Goal: Task Accomplishment & Management: Manage account settings

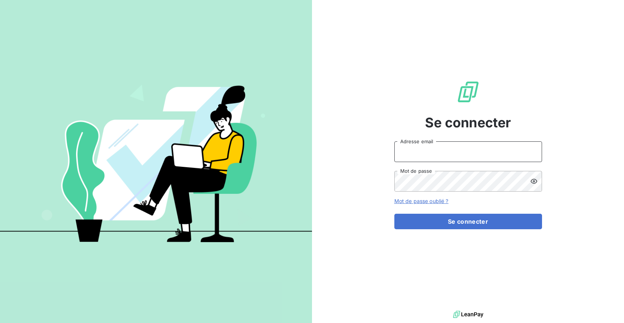
click at [419, 160] on input "Adresse email" at bounding box center [469, 151] width 148 height 21
click at [444, 147] on input "Adresse email" at bounding box center [469, 151] width 148 height 21
click at [443, 154] on input "Adresse email" at bounding box center [469, 151] width 148 height 21
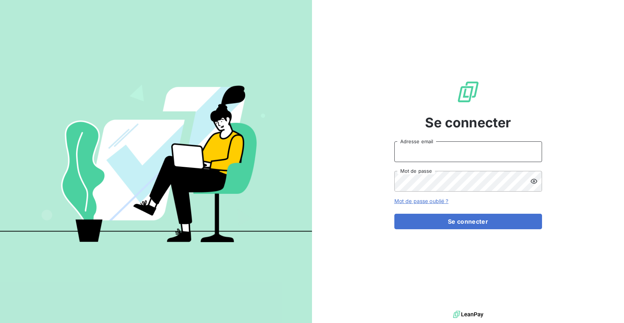
click at [461, 152] on input "Adresse email" at bounding box center [469, 151] width 148 height 21
click at [433, 153] on input "Adresse email" at bounding box center [469, 151] width 148 height 21
click at [424, 153] on input "Adresse email" at bounding box center [469, 151] width 148 height 21
click at [439, 152] on input "Adresse email" at bounding box center [469, 151] width 148 height 21
click at [423, 158] on input "Adresse email" at bounding box center [469, 151] width 148 height 21
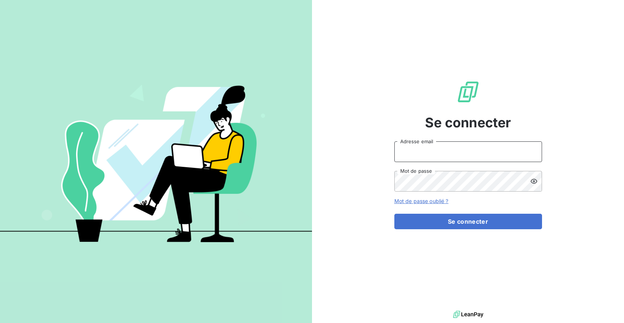
click at [423, 158] on input "Adresse email" at bounding box center [469, 151] width 148 height 21
click at [420, 153] on input "Adresse email" at bounding box center [469, 151] width 148 height 21
type input "[PERSON_NAME][EMAIL_ADDRESS][DOMAIN_NAME]"
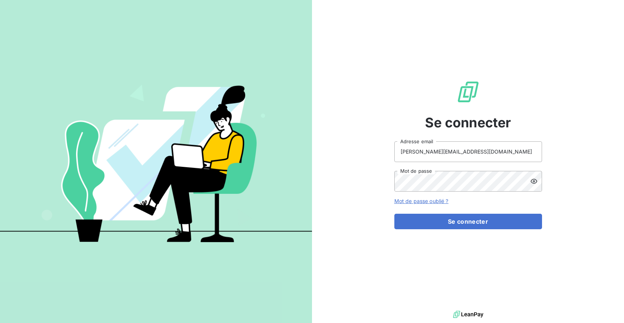
click at [427, 229] on form "[PERSON_NAME][EMAIL_ADDRESS][DOMAIN_NAME] Adresse email Mot de passe Mot de pas…" at bounding box center [469, 185] width 148 height 88
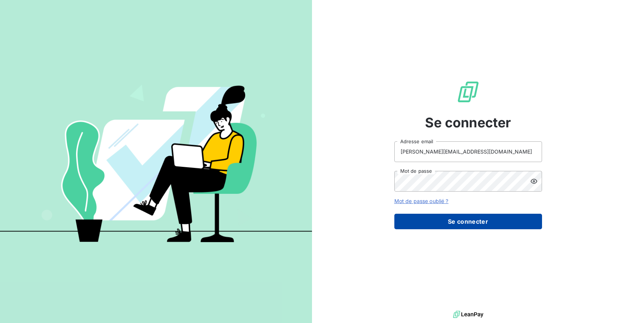
click at [427, 227] on button "Se connecter" at bounding box center [469, 222] width 148 height 16
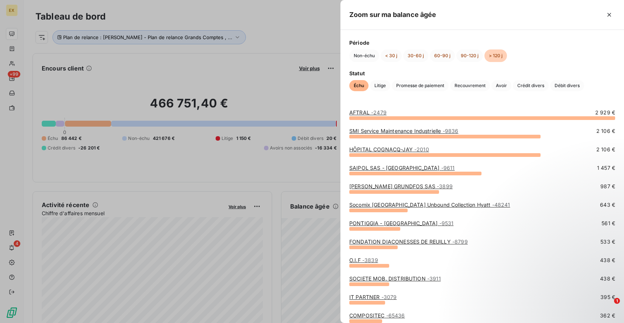
click at [322, 162] on div at bounding box center [312, 161] width 624 height 323
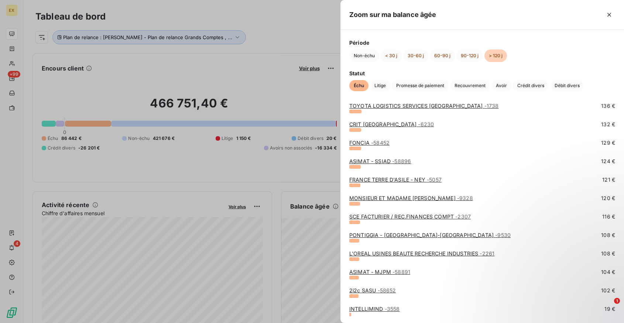
scroll to position [505, 0]
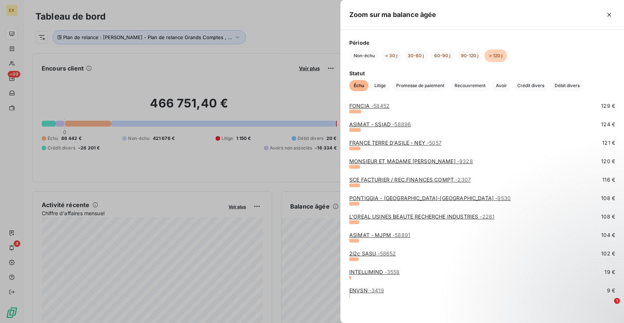
click at [320, 55] on div at bounding box center [312, 161] width 624 height 323
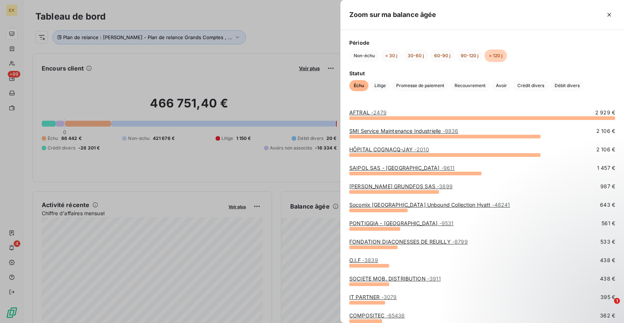
click at [334, 95] on div at bounding box center [312, 161] width 624 height 323
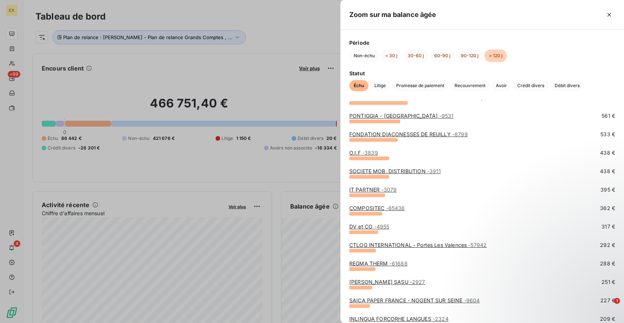
scroll to position [108, 0]
click at [324, 181] on div at bounding box center [312, 161] width 624 height 323
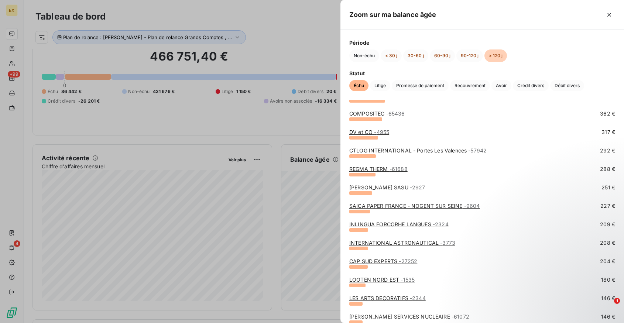
scroll to position [221, 0]
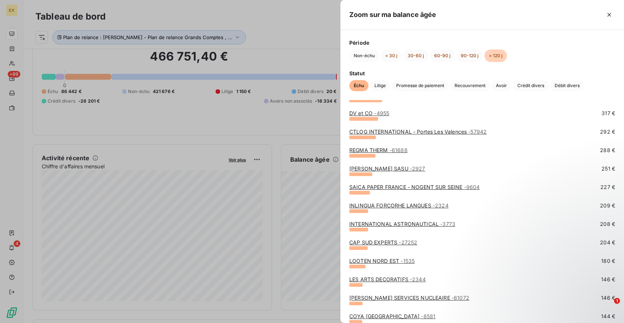
click at [314, 122] on div at bounding box center [312, 161] width 624 height 323
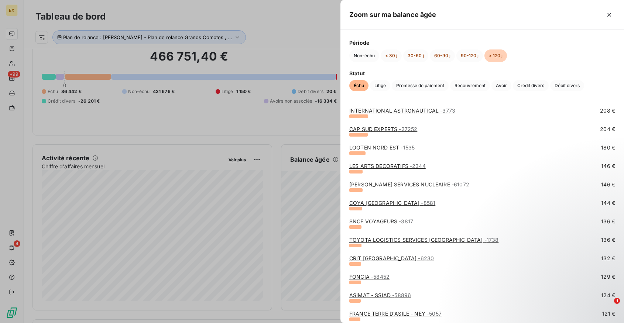
scroll to position [349, 0]
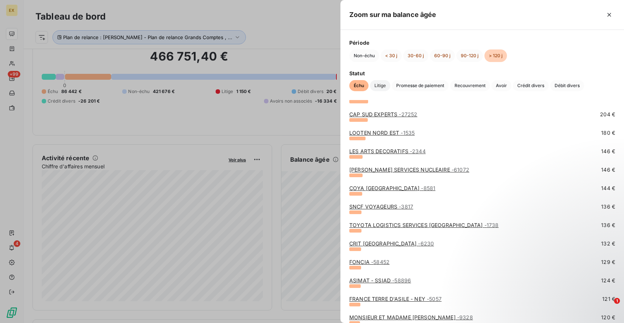
click at [379, 83] on span "Litige" at bounding box center [380, 85] width 20 height 11
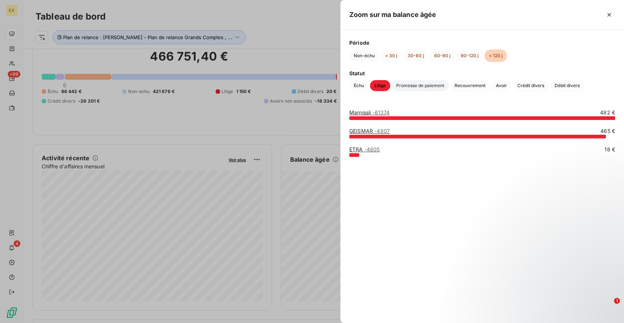
click at [413, 86] on span "Promesse de paiement" at bounding box center [420, 85] width 57 height 11
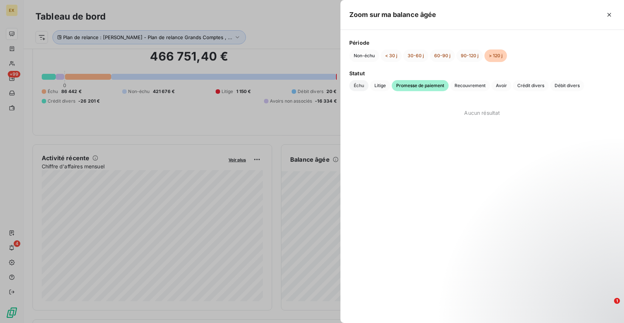
click at [358, 88] on span "Échu" at bounding box center [358, 85] width 19 height 11
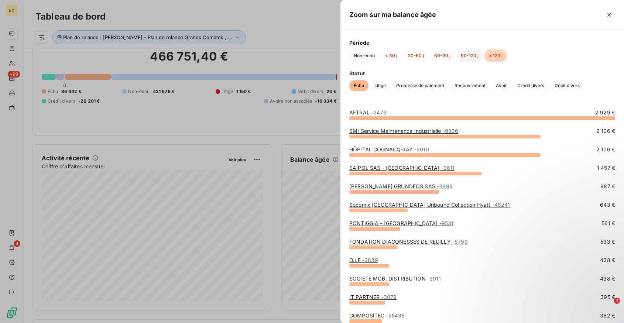
click at [467, 58] on button "90-120 j" at bounding box center [470, 56] width 27 height 13
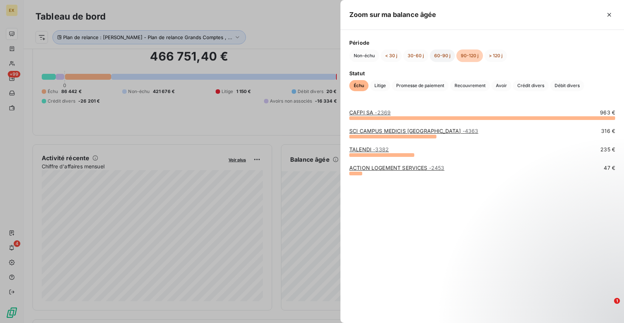
click at [436, 57] on button "60-90 j" at bounding box center [442, 56] width 25 height 13
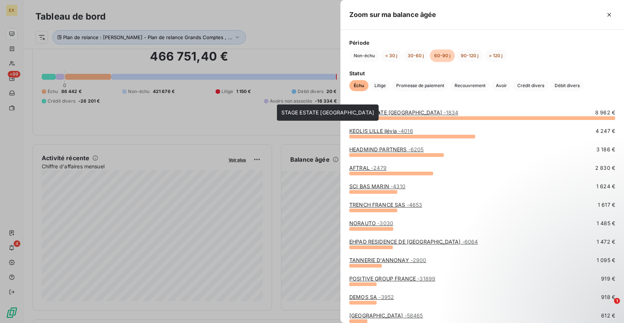
click at [383, 110] on link "STAGE ESTATE [GEOGRAPHIC_DATA] - 1834" at bounding box center [403, 112] width 109 height 6
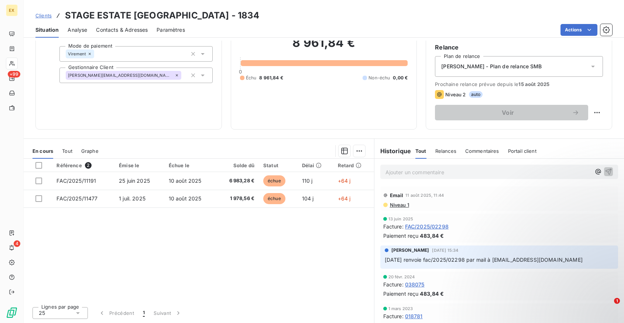
scroll to position [11, 0]
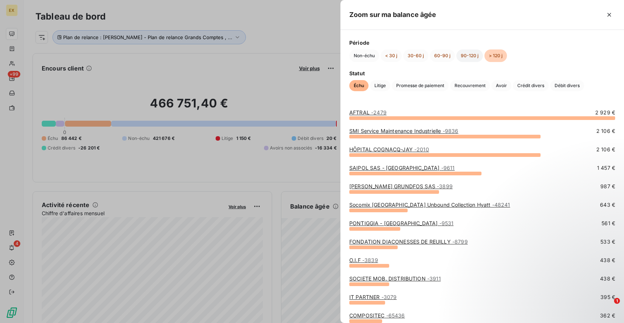
click at [462, 55] on button "90-120 j" at bounding box center [470, 56] width 27 height 13
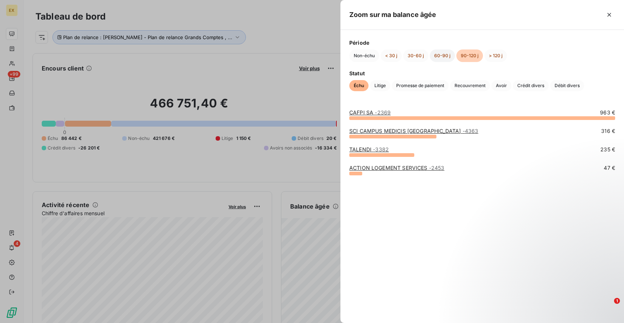
click at [441, 55] on button "60-90 j" at bounding box center [442, 56] width 25 height 13
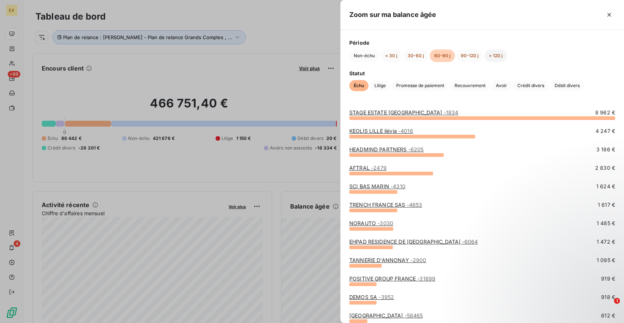
click at [494, 55] on button "> 120 j" at bounding box center [496, 56] width 23 height 13
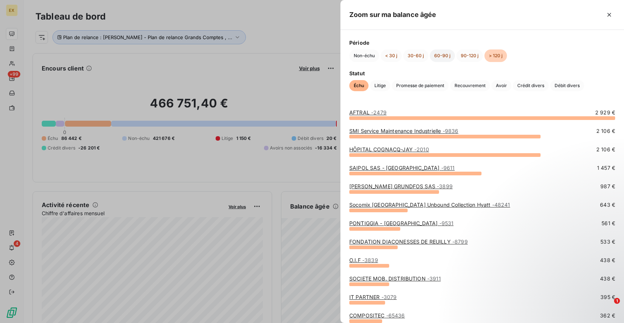
click at [435, 60] on button "60-90 j" at bounding box center [442, 56] width 25 height 13
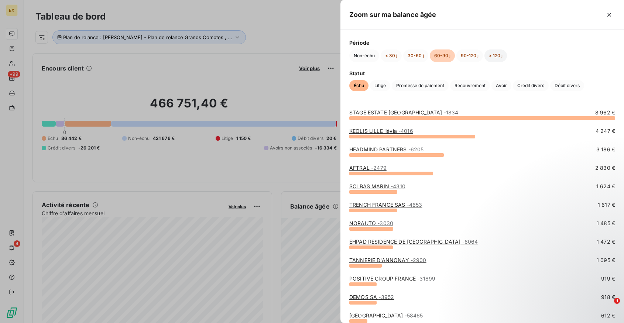
click at [498, 57] on button "> 120 j" at bounding box center [496, 56] width 23 height 13
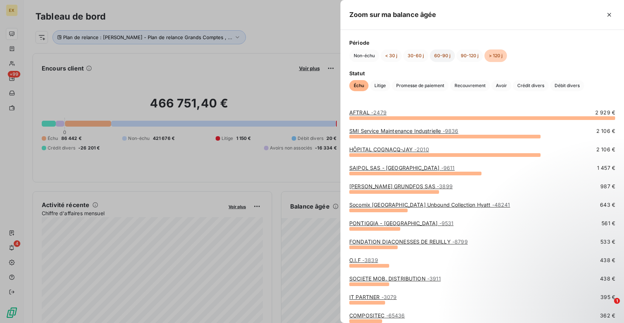
click at [443, 52] on button "60-90 j" at bounding box center [442, 56] width 25 height 13
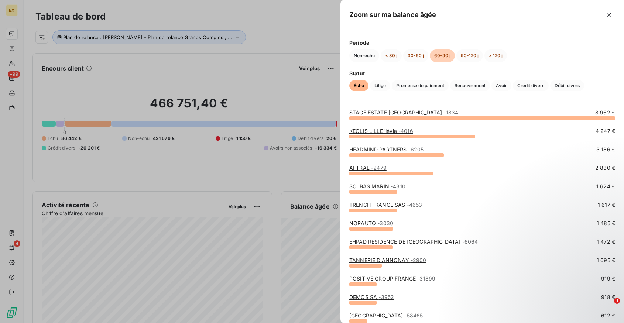
click at [394, 112] on link "STAGE ESTATE [GEOGRAPHIC_DATA] - 1834" at bounding box center [403, 112] width 109 height 6
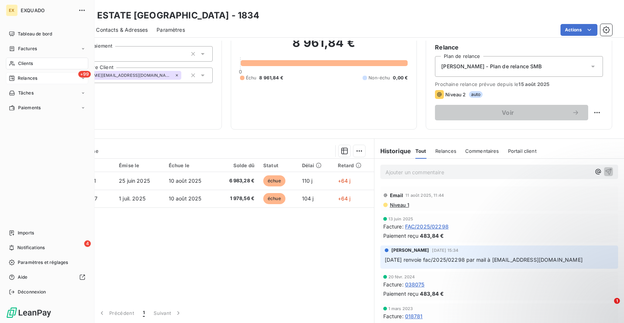
click at [26, 72] on div "+99 Relances" at bounding box center [47, 78] width 82 height 12
click at [27, 76] on span "Relances" at bounding box center [28, 78] width 20 height 7
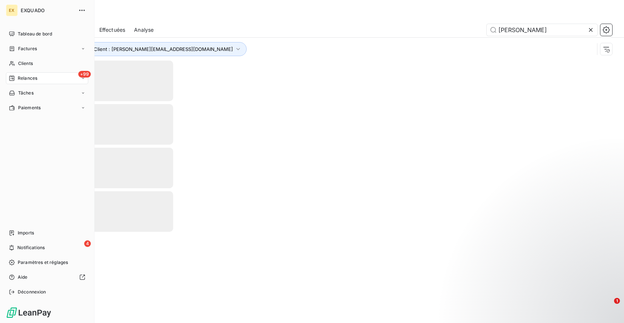
click at [27, 77] on span "Relances" at bounding box center [28, 78] width 20 height 7
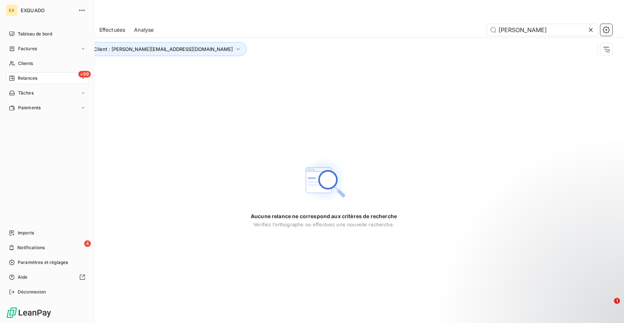
click at [30, 77] on span "Relances" at bounding box center [28, 78] width 20 height 7
click at [35, 94] on span "À effectuer" at bounding box center [30, 93] width 24 height 7
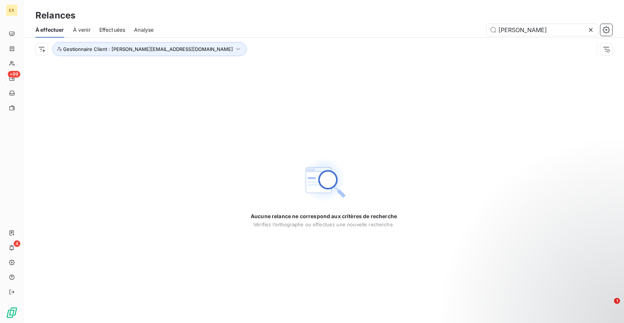
click at [591, 30] on icon at bounding box center [590, 29] width 7 height 7
click at [591, 30] on input "text" at bounding box center [542, 30] width 111 height 12
click at [548, 30] on input "text" at bounding box center [542, 30] width 111 height 12
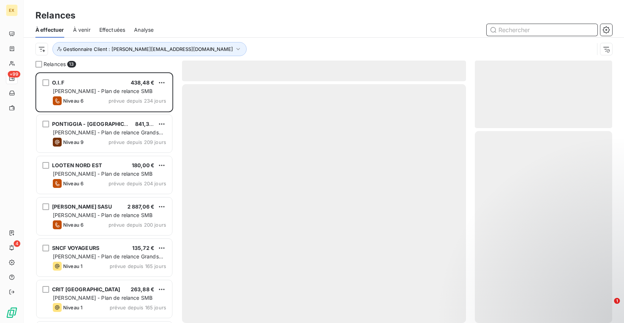
scroll to position [251, 137]
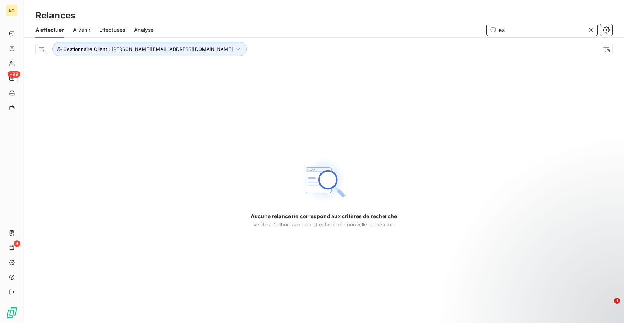
type input "e"
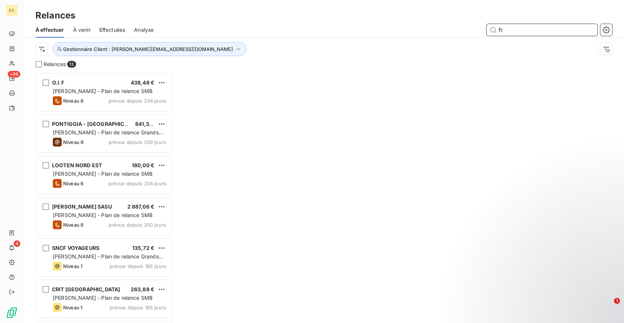
scroll to position [251, 137]
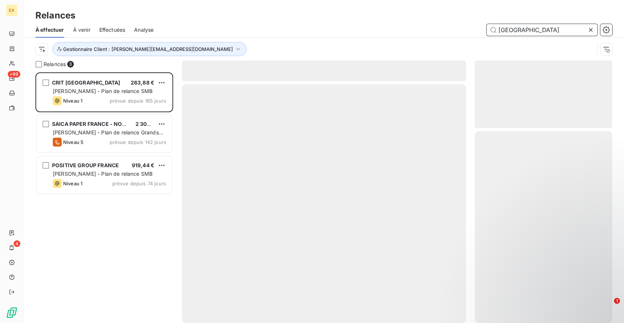
scroll to position [251, 137]
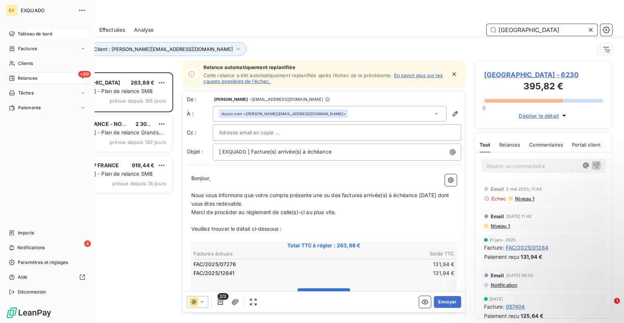
type input "[GEOGRAPHIC_DATA]"
click at [12, 32] on icon at bounding box center [11, 33] width 5 height 5
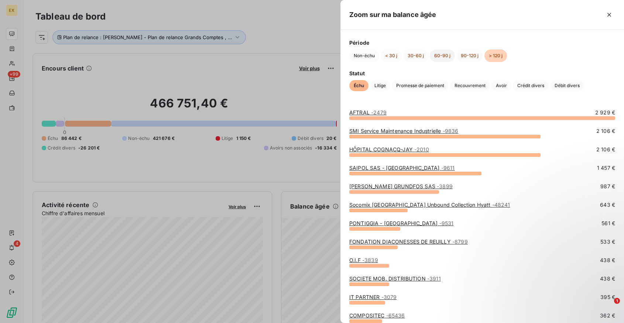
click at [438, 54] on button "60-90 j" at bounding box center [442, 56] width 25 height 13
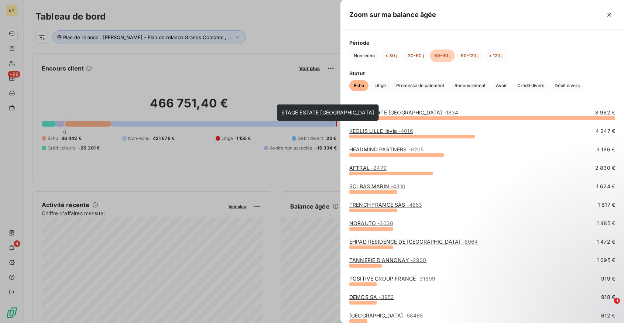
click at [391, 114] on link "STAGE ESTATE [GEOGRAPHIC_DATA] - 1834" at bounding box center [403, 112] width 109 height 6
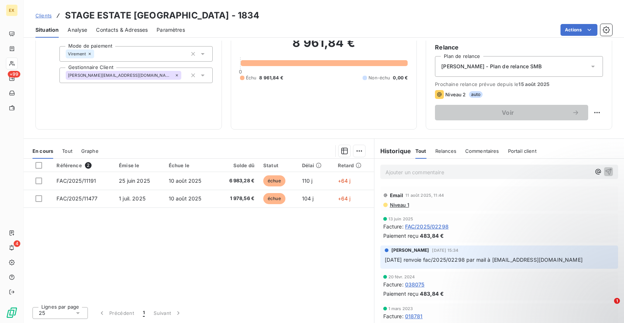
scroll to position [11, 0]
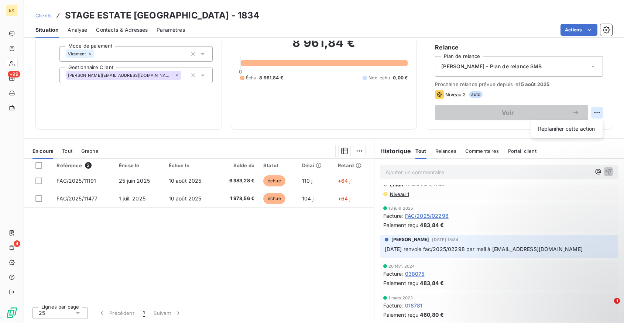
click at [594, 111] on html "EX +99 4 Clients STAGE ESTATE [GEOGRAPHIC_DATA] - 1834 Situation Analyse Contac…" at bounding box center [312, 161] width 624 height 323
click at [590, 96] on html "EX +99 4 Clients STAGE ESTATE [GEOGRAPHIC_DATA] - 1834 Situation Analyse Contac…" at bounding box center [312, 161] width 624 height 323
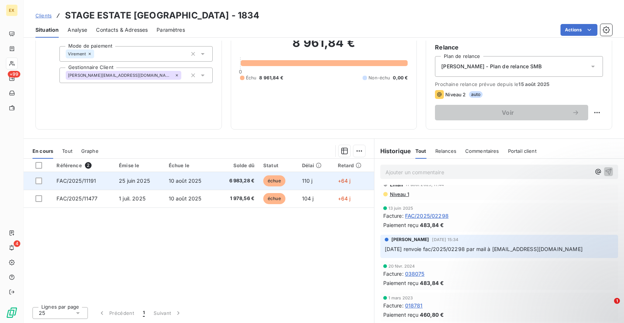
click at [201, 182] on td "10 août 2025" at bounding box center [190, 181] width 52 height 18
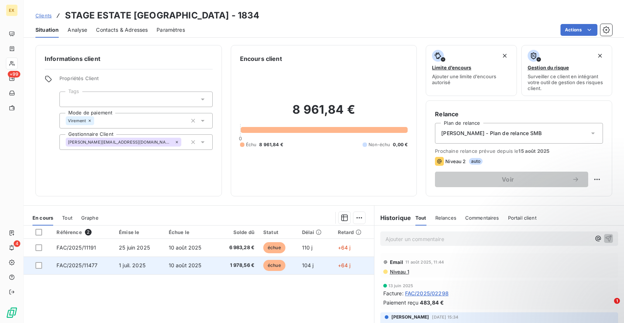
click at [181, 271] on td "10 août 2025" at bounding box center [190, 266] width 52 height 18
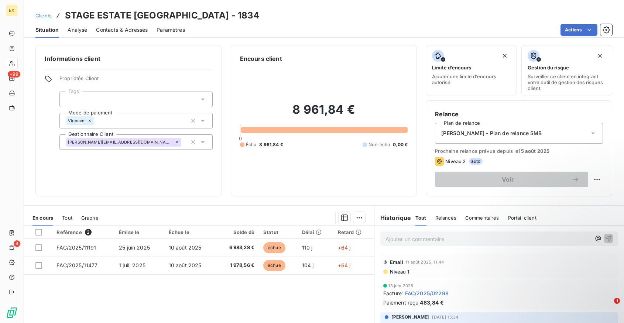
click at [205, 175] on div "Informations client Propriétés Client Tags Mode de paiement Virement Gestionnai…" at bounding box center [128, 120] width 187 height 151
click at [383, 234] on div "Ajouter un commentaire ﻿" at bounding box center [500, 239] width 238 height 14
click at [395, 237] on p "Ajouter un commentaire ﻿" at bounding box center [489, 239] width 206 height 9
click at [396, 240] on p "Ajouter un commentaire ﻿" at bounding box center [489, 239] width 206 height 9
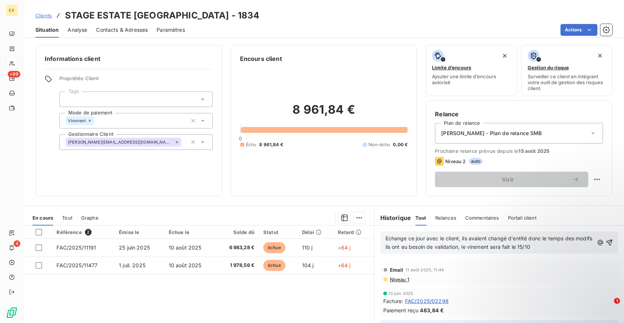
click at [435, 239] on span "Echange ce jour avec le client, ils avaient changé d'entité donc le temps des m…" at bounding box center [490, 242] width 209 height 15
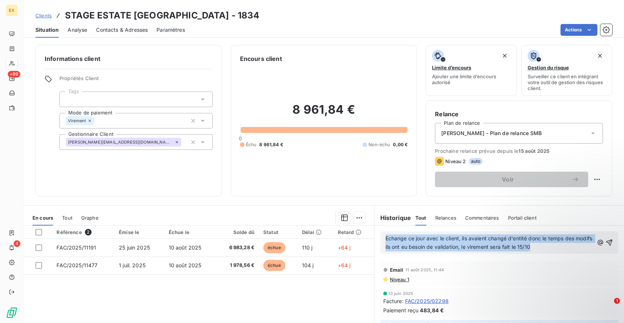
click at [435, 239] on span "Echange ce jour avec le client, ils avaient changé d'entité donc le temps des m…" at bounding box center [490, 242] width 209 height 15
copy span "Echange ce jour avec le client, ils avaient changé d'entité donc le temps des m…"
